Goal: Information Seeking & Learning: Learn about a topic

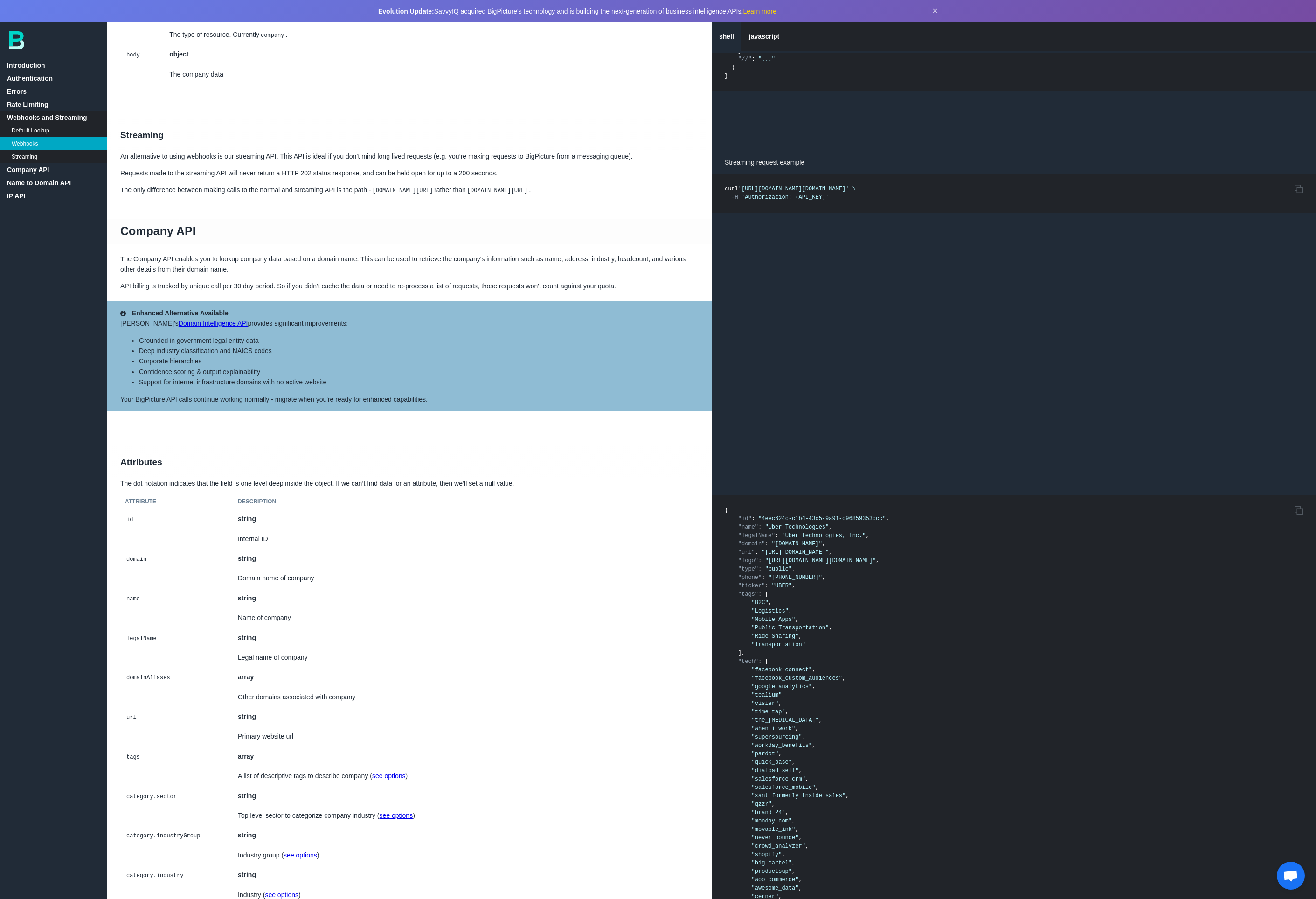
scroll to position [1323, 0]
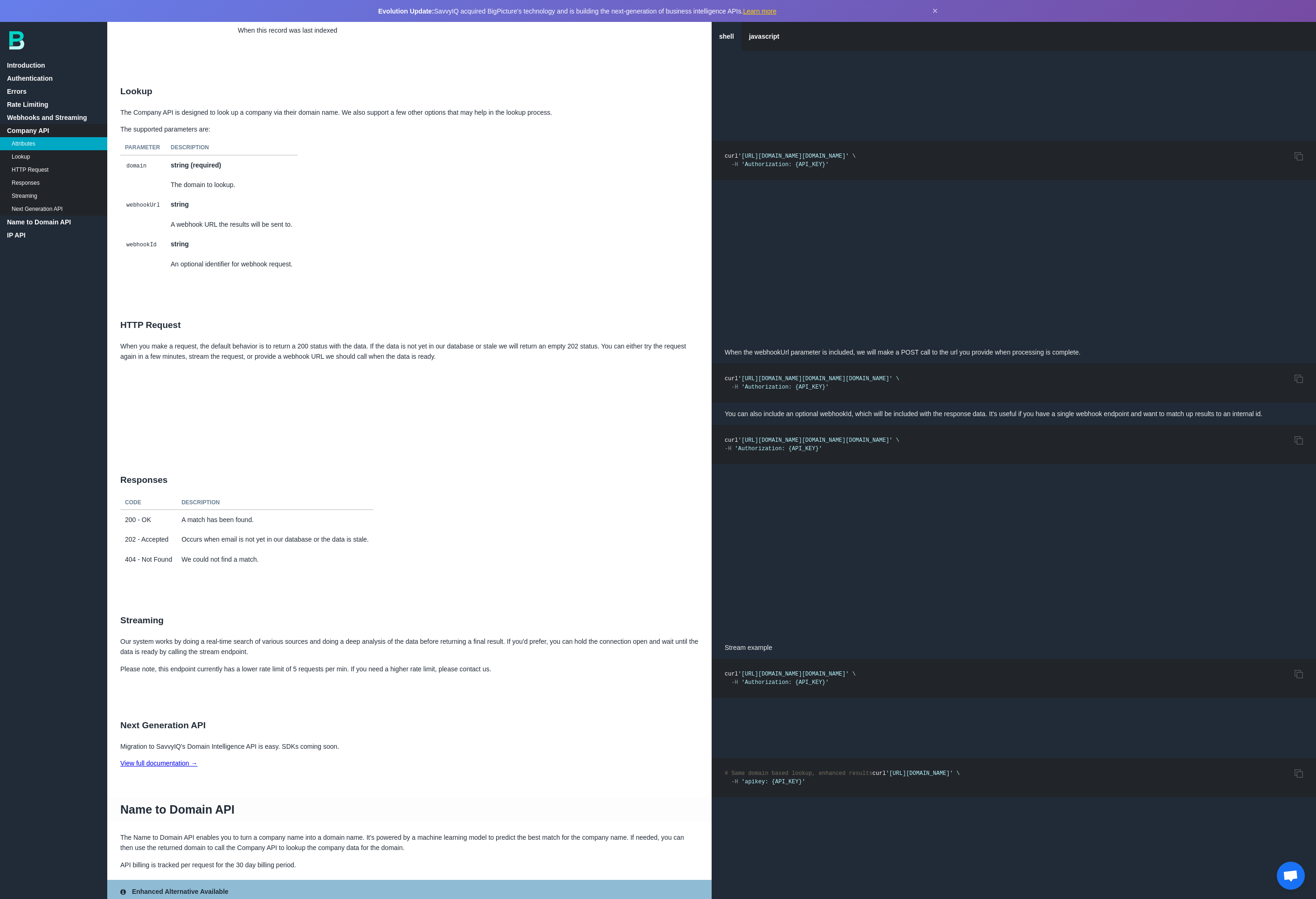
scroll to position [4185, 0]
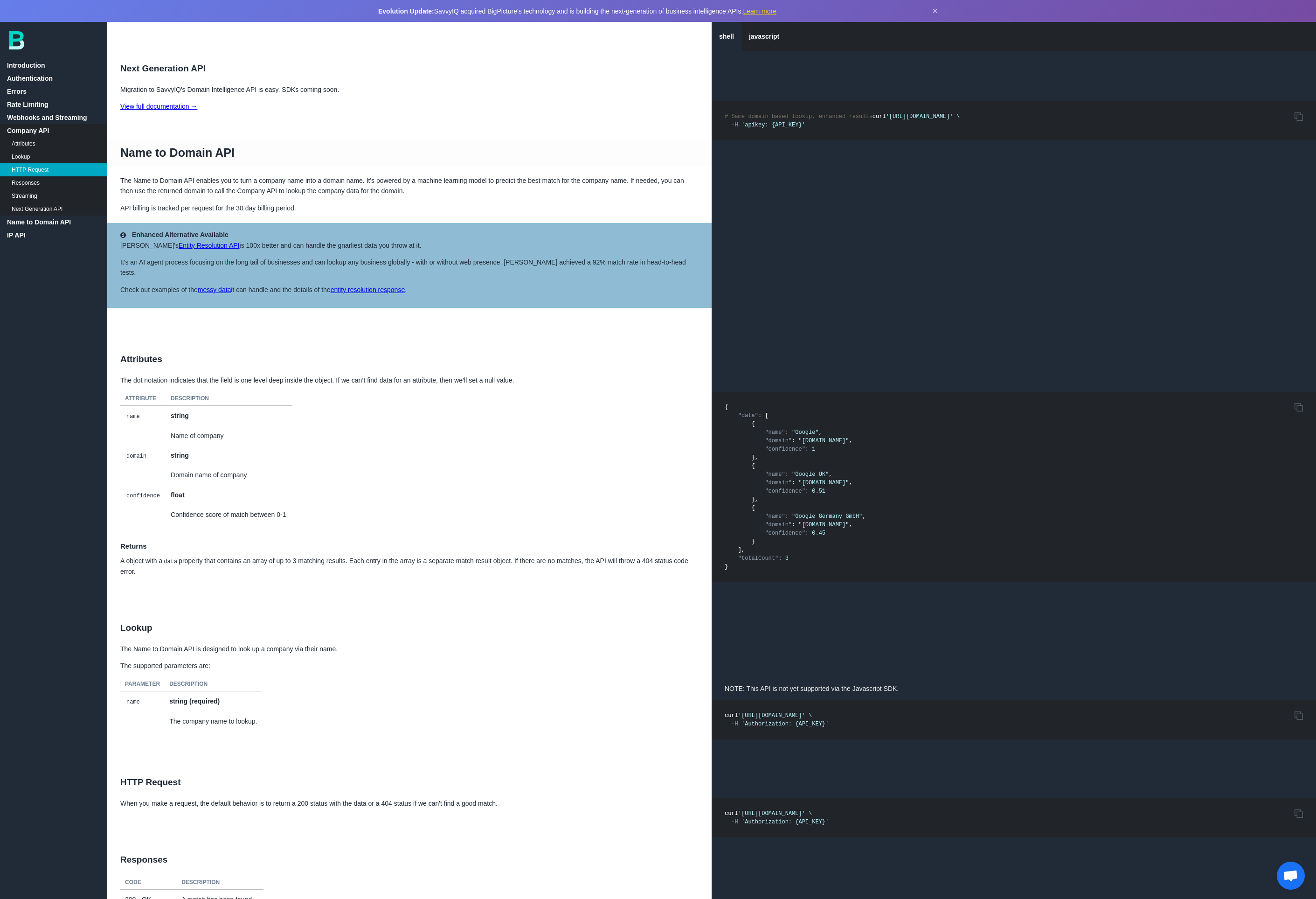
scroll to position [4514, 0]
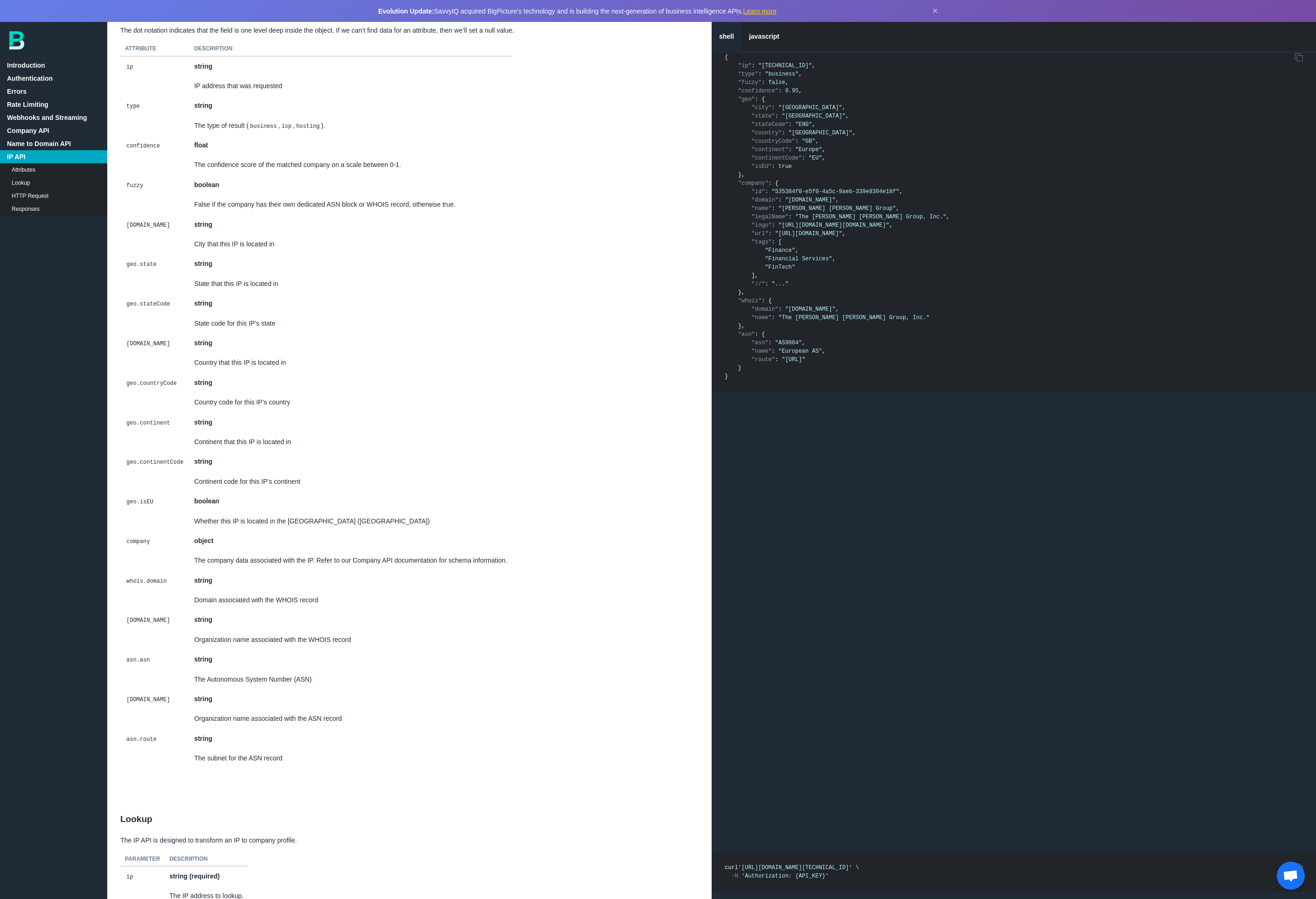
scroll to position [5893, 0]
